Goal: Task Accomplishment & Management: Manage account settings

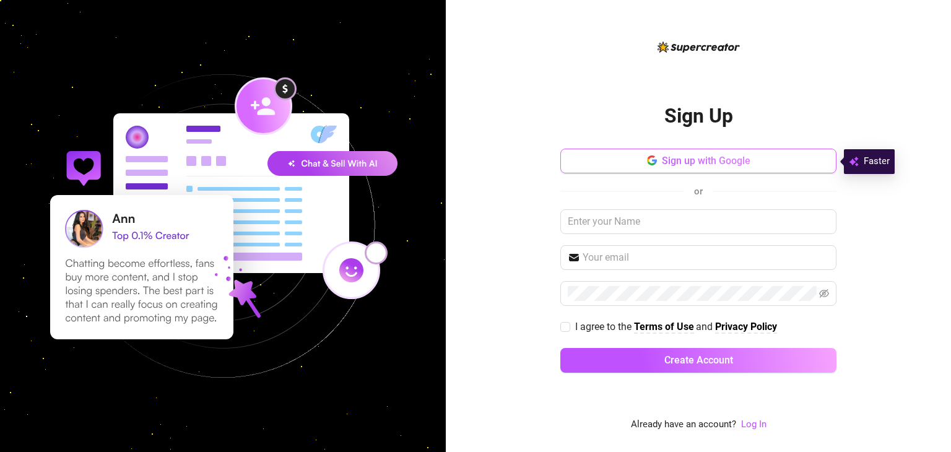
click at [708, 160] on span "Sign up with Google" at bounding box center [706, 161] width 89 height 12
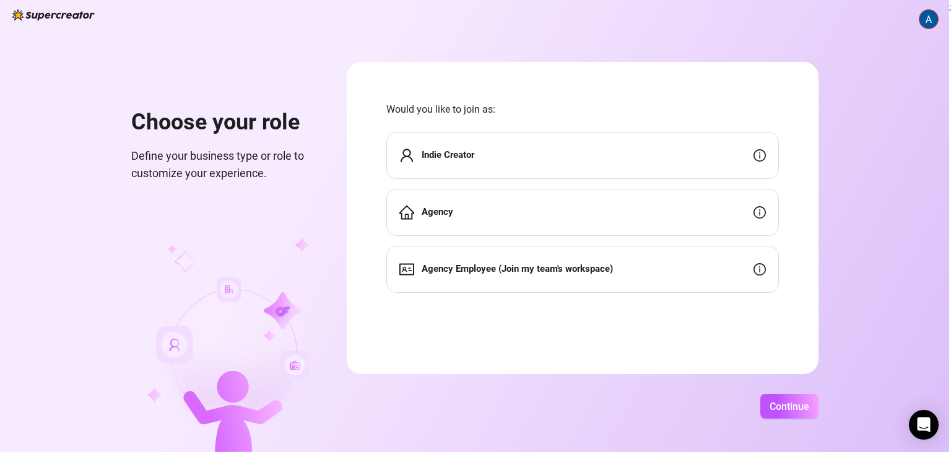
click at [710, 283] on div "Agency Employee (Join my team's workspace)" at bounding box center [582, 269] width 393 height 47
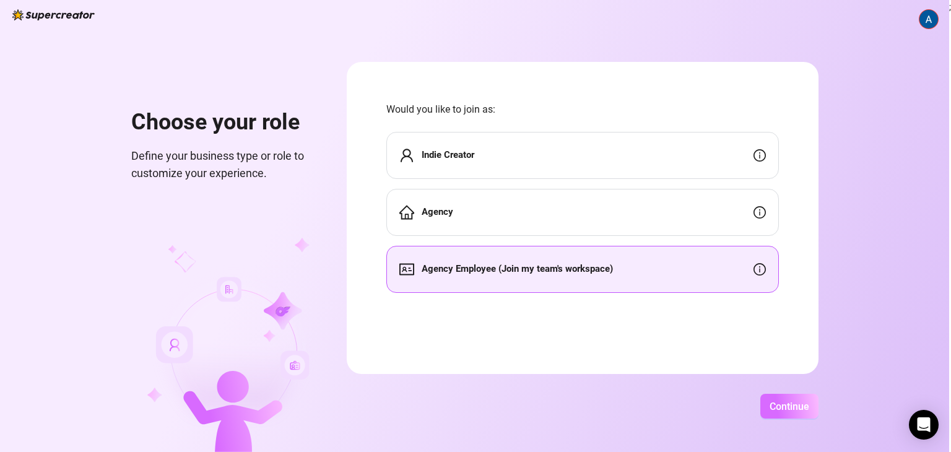
click at [775, 401] on span "Continue" at bounding box center [790, 407] width 40 height 12
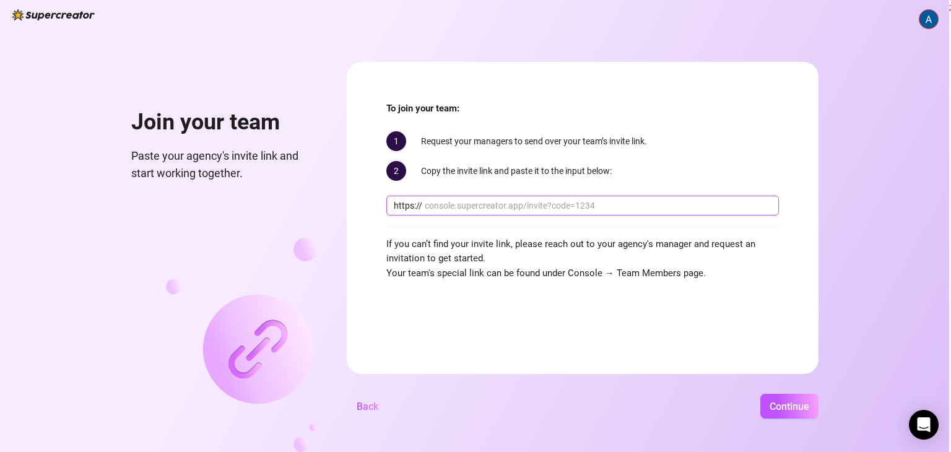
click at [443, 204] on input "text" at bounding box center [598, 206] width 347 height 14
paste input "[DOMAIN_NAME][URL]"
type input "[DOMAIN_NAME][URL]"
click at [784, 416] on button "Continue" at bounding box center [789, 406] width 58 height 25
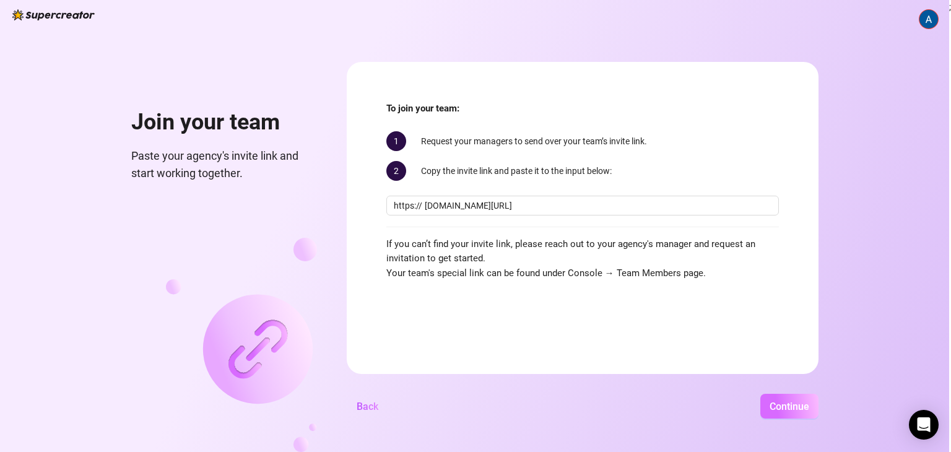
scroll to position [0, 0]
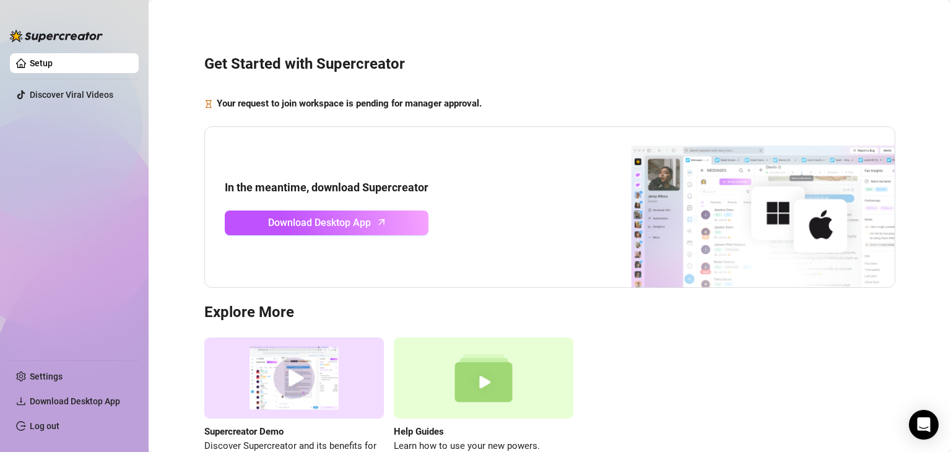
click at [59, 421] on link "Log out" at bounding box center [45, 426] width 30 height 10
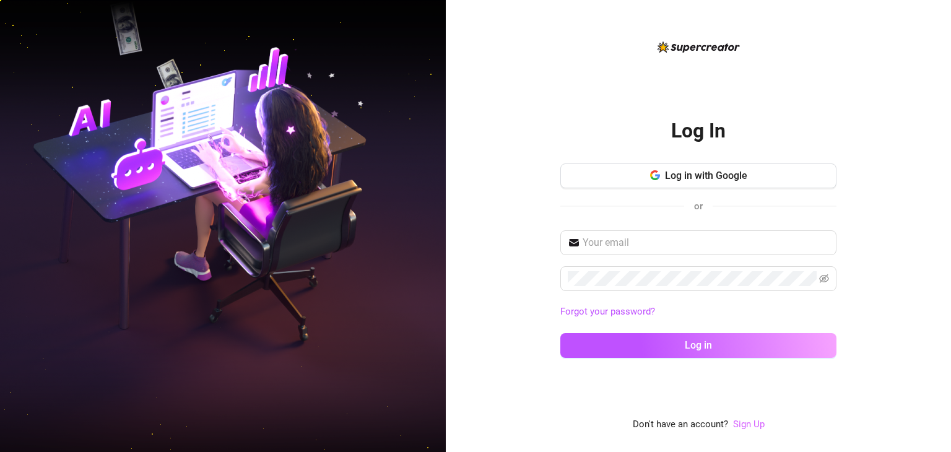
click at [757, 428] on link "Sign Up" at bounding box center [749, 424] width 32 height 11
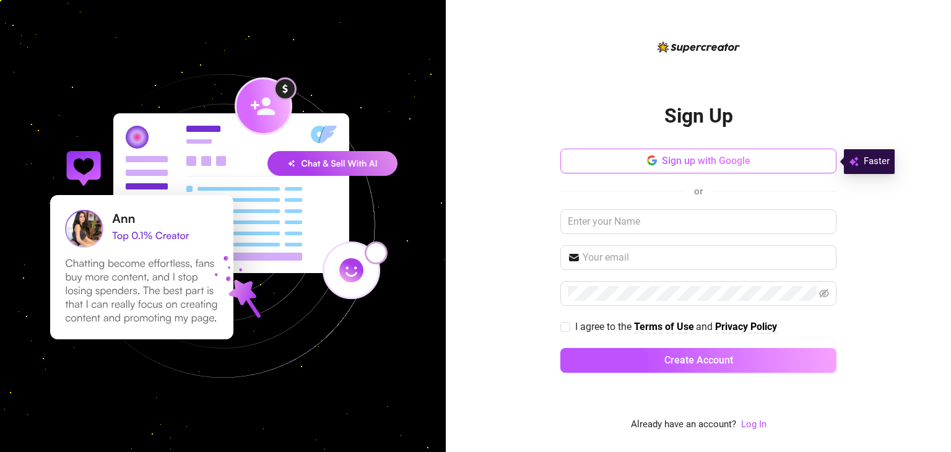
click at [737, 158] on span "Sign up with Google" at bounding box center [706, 161] width 89 height 12
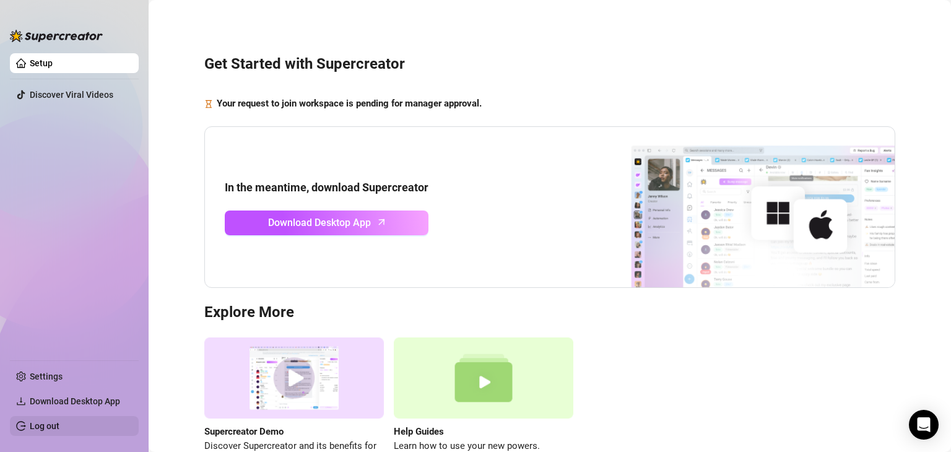
click at [39, 428] on link "Log out" at bounding box center [45, 426] width 30 height 10
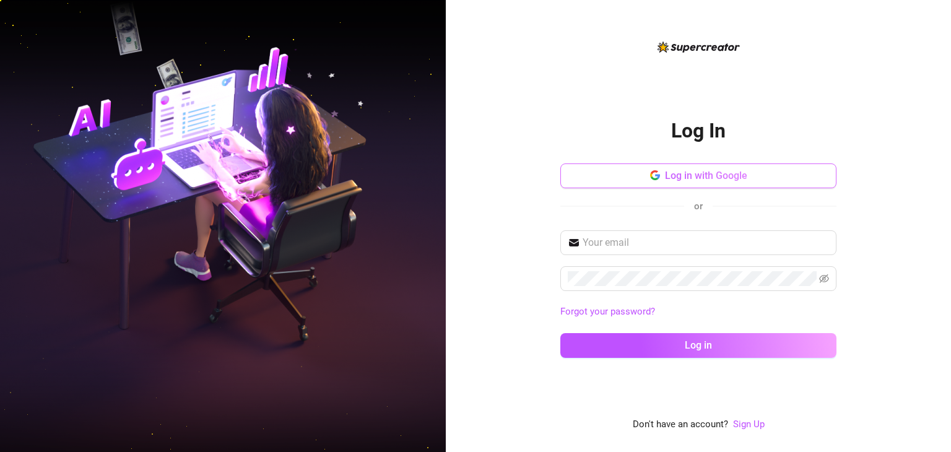
click at [686, 182] on button "Log in with Google" at bounding box center [698, 175] width 276 height 25
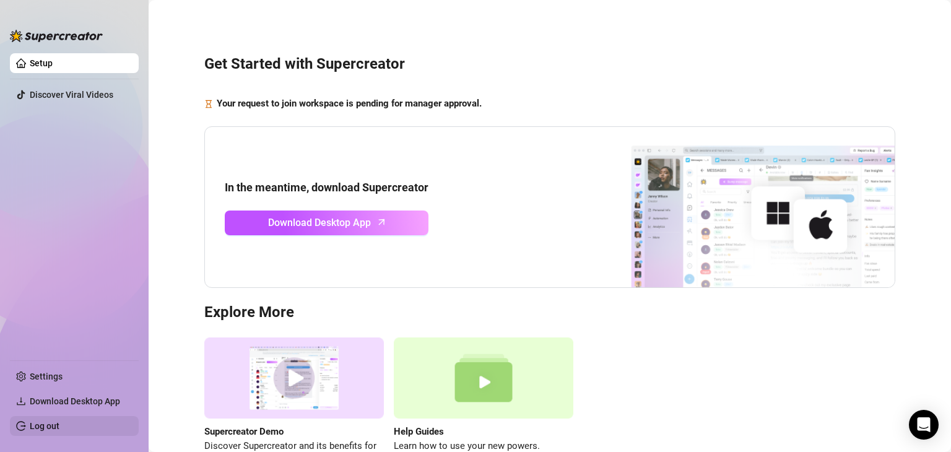
click at [59, 427] on link "Log out" at bounding box center [45, 426] width 30 height 10
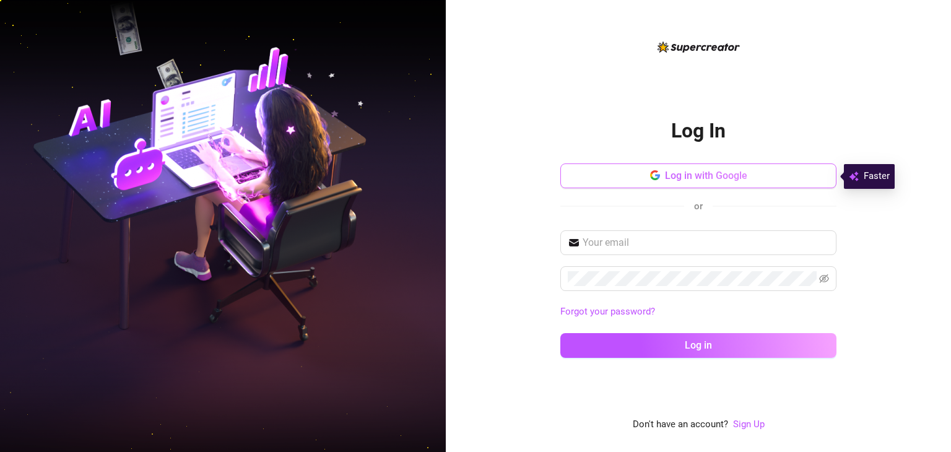
click at [635, 181] on button "Log in with Google" at bounding box center [698, 175] width 276 height 25
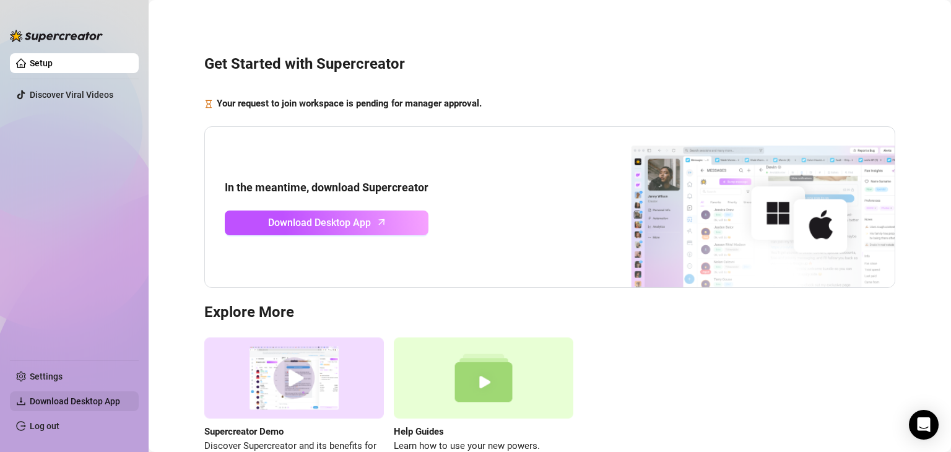
click at [81, 394] on span "Download Desktop App" at bounding box center [79, 401] width 99 height 20
click at [872, 40] on div "Get Started with Supercreator Your request to join workspace is pending for man…" at bounding box center [550, 254] width 778 height 491
